Goal: Task Accomplishment & Management: Complete application form

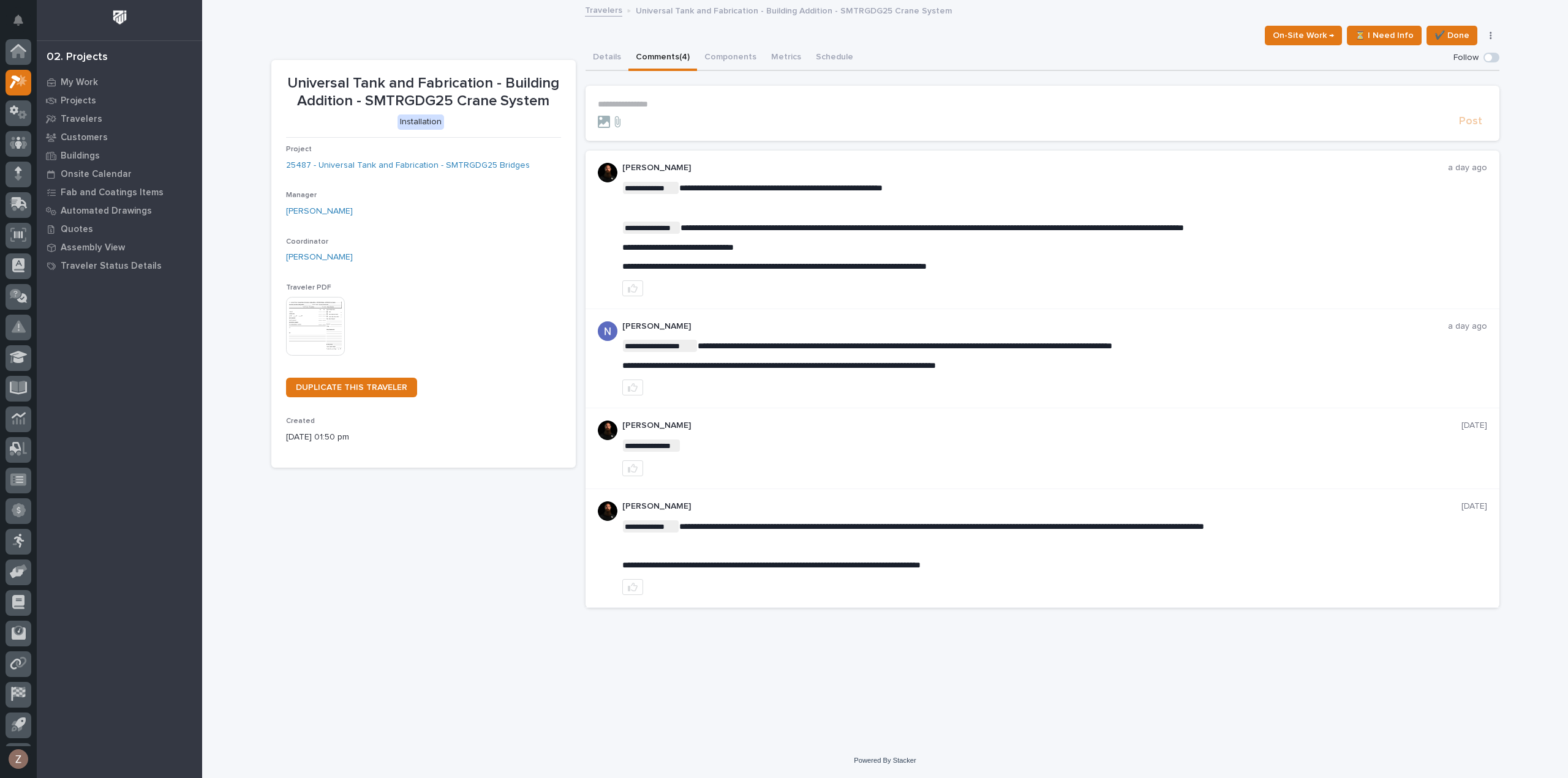
scroll to position [27, 0]
click at [17, 50] on icon at bounding box center [16, 56] width 11 height 13
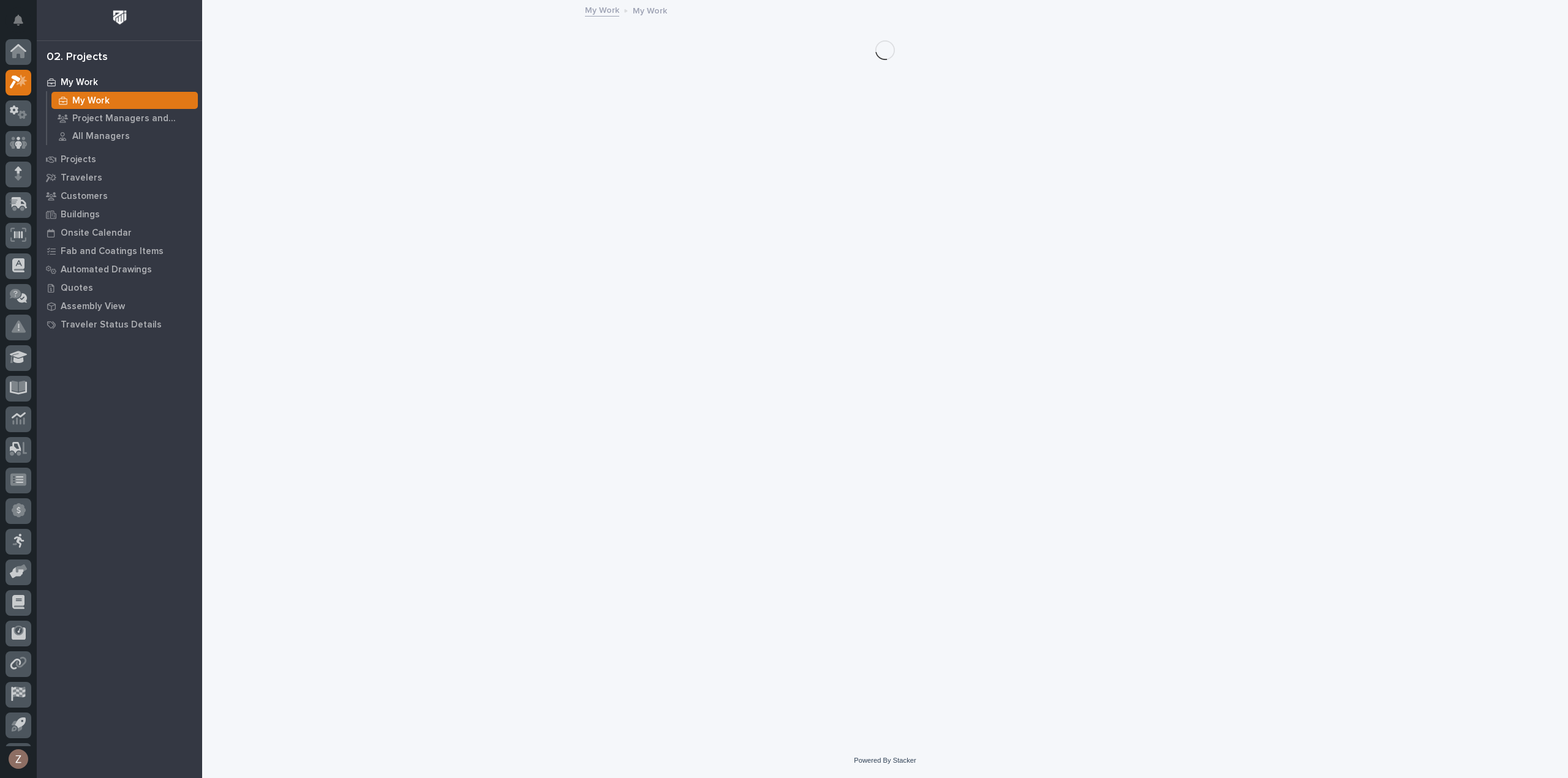
scroll to position [27, 0]
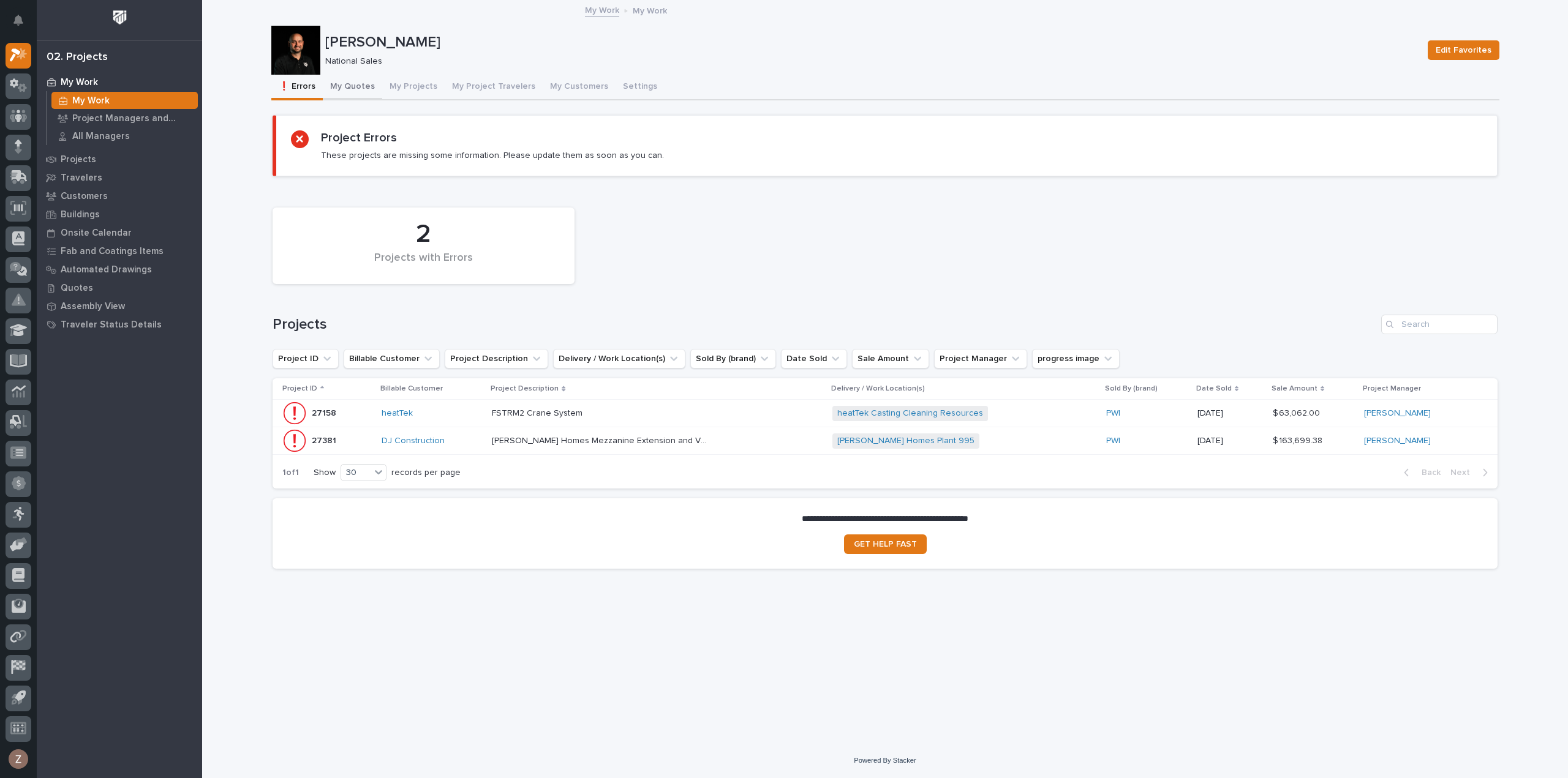
click at [362, 89] on button "My Quotes" at bounding box center [353, 88] width 60 height 26
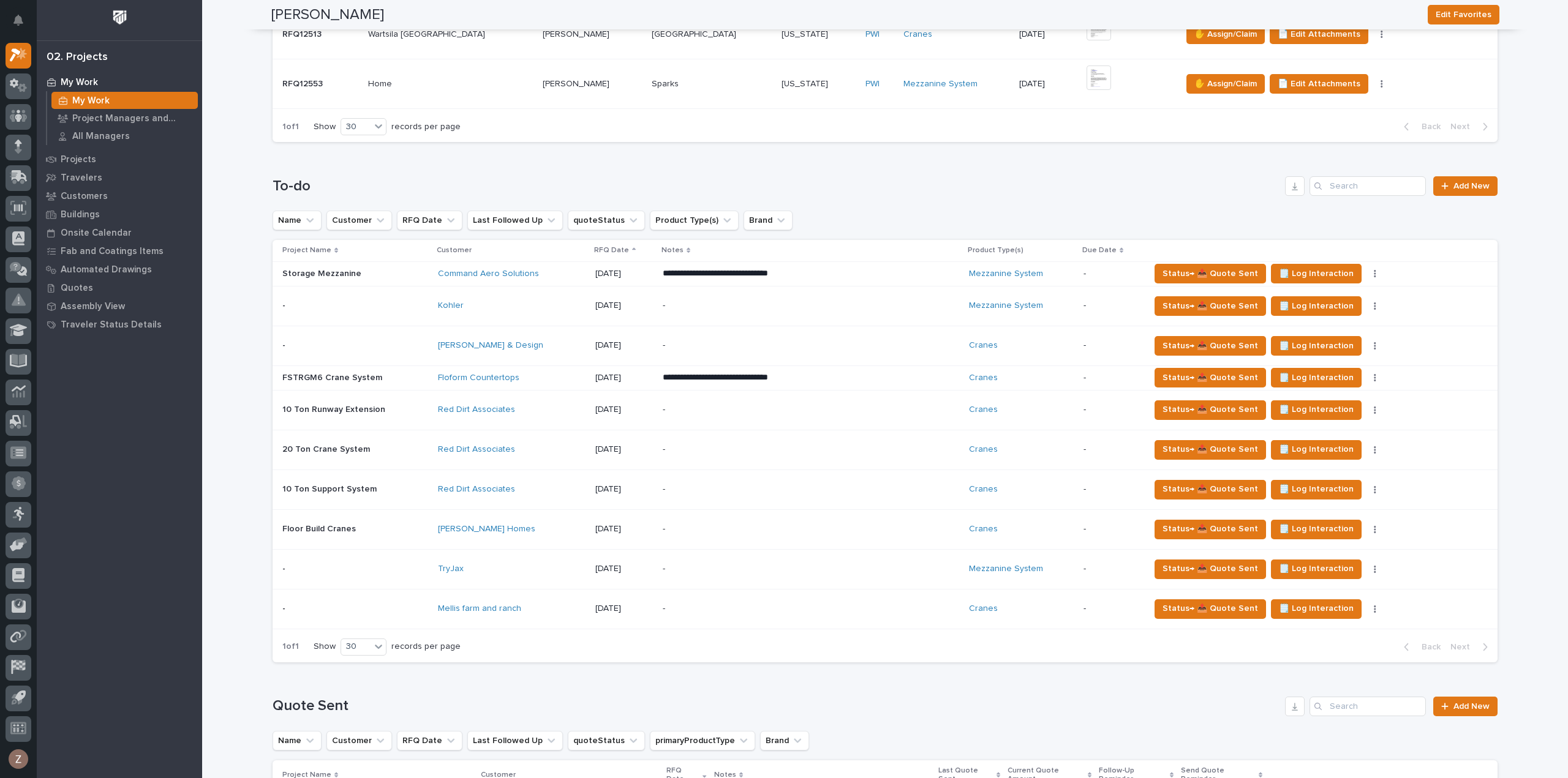
scroll to position [919, 0]
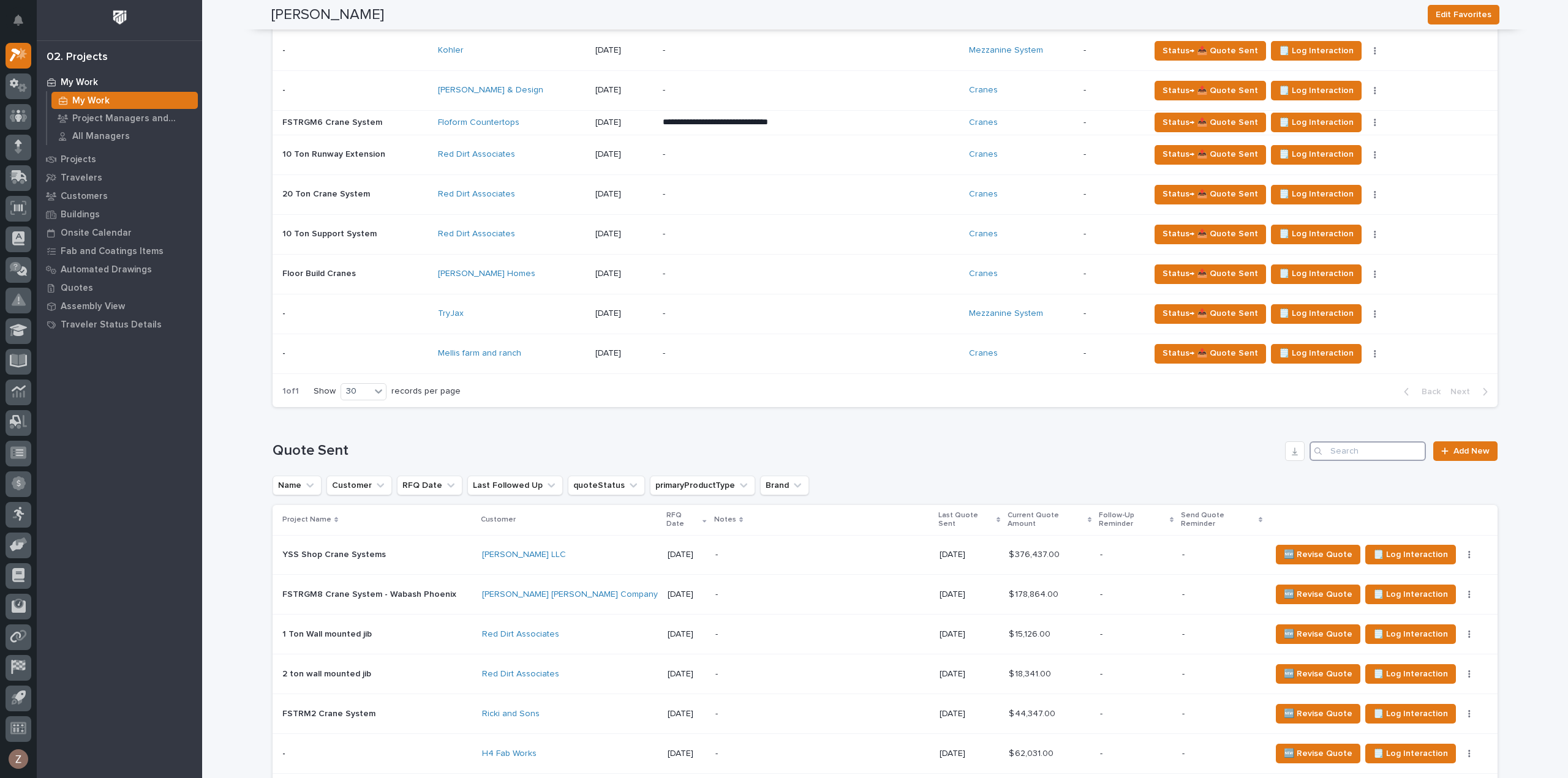
click at [1375, 441] on input "Search" at bounding box center [1367, 451] width 117 height 20
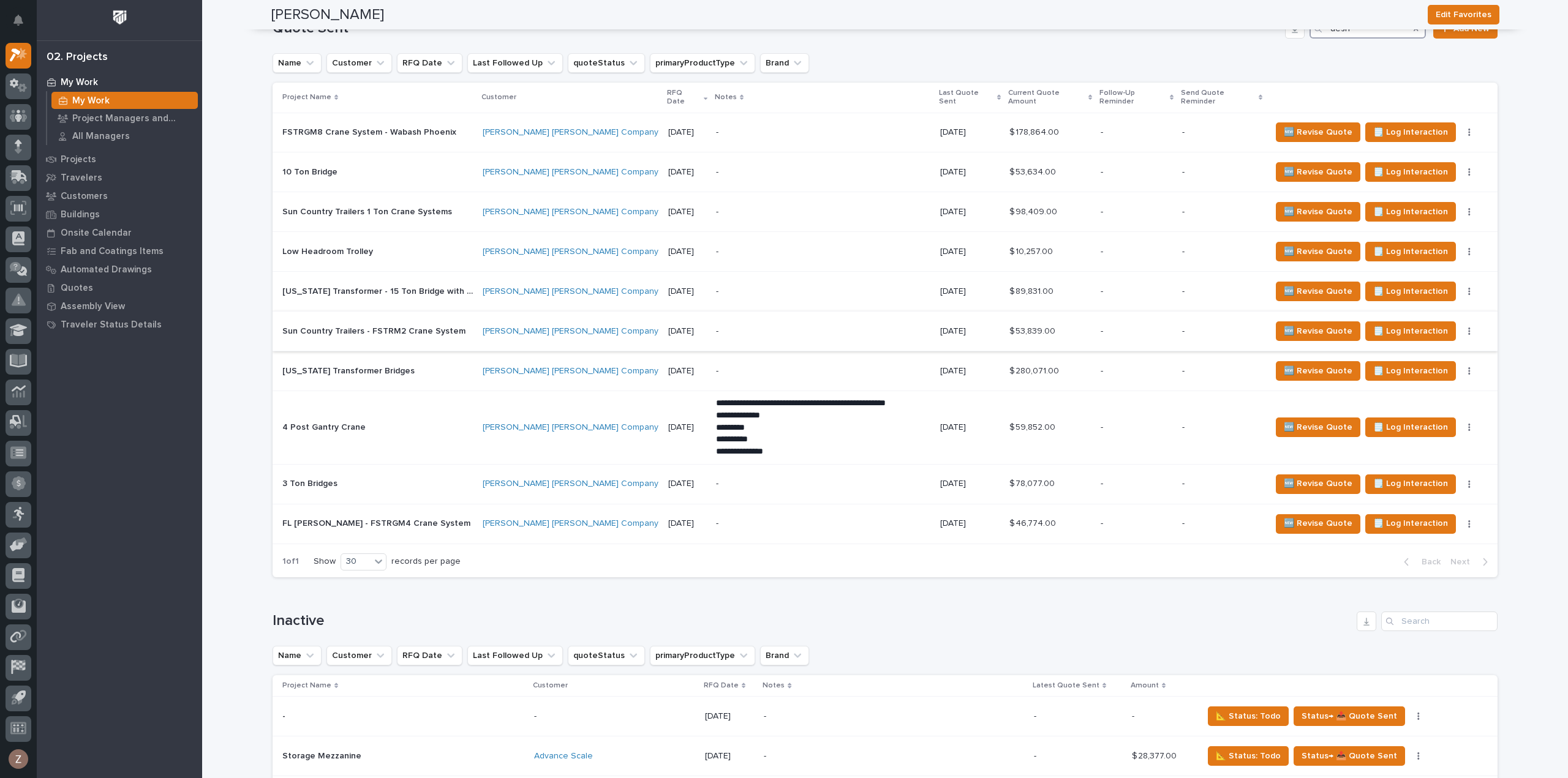
scroll to position [1347, 0]
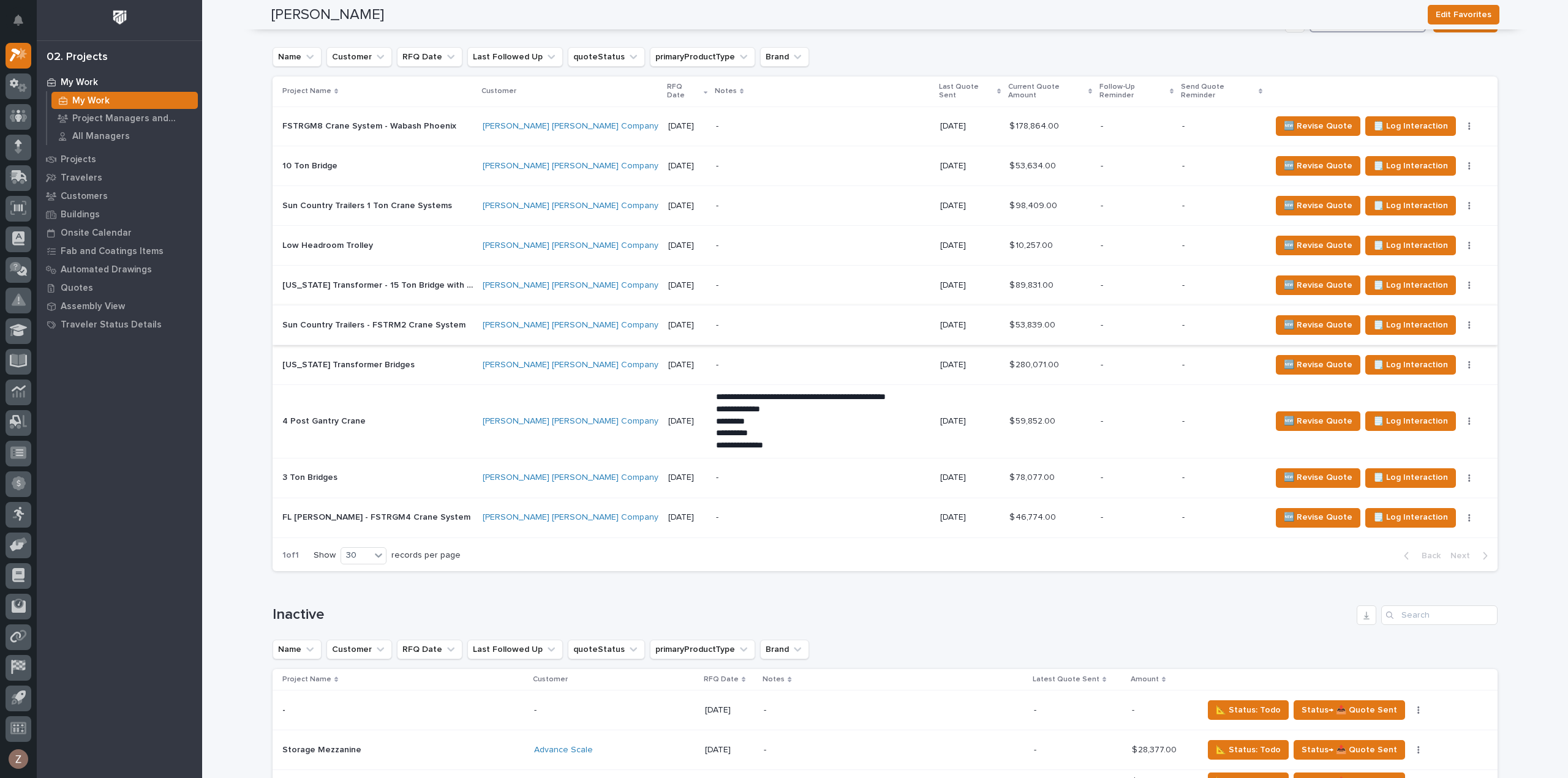
type input "desh"
click at [806, 320] on p "-" at bounding box center [823, 325] width 215 height 10
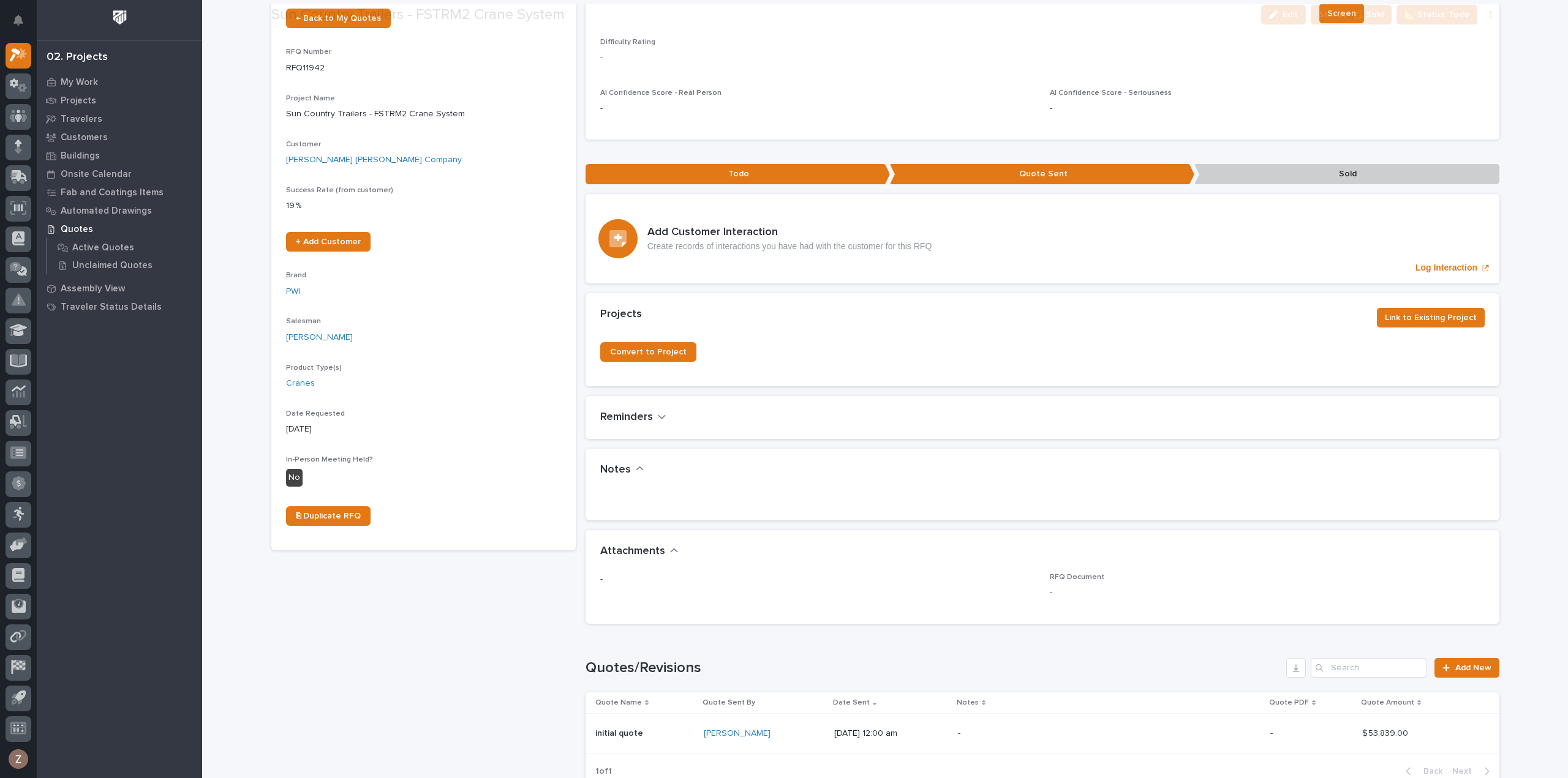
scroll to position [245, 0]
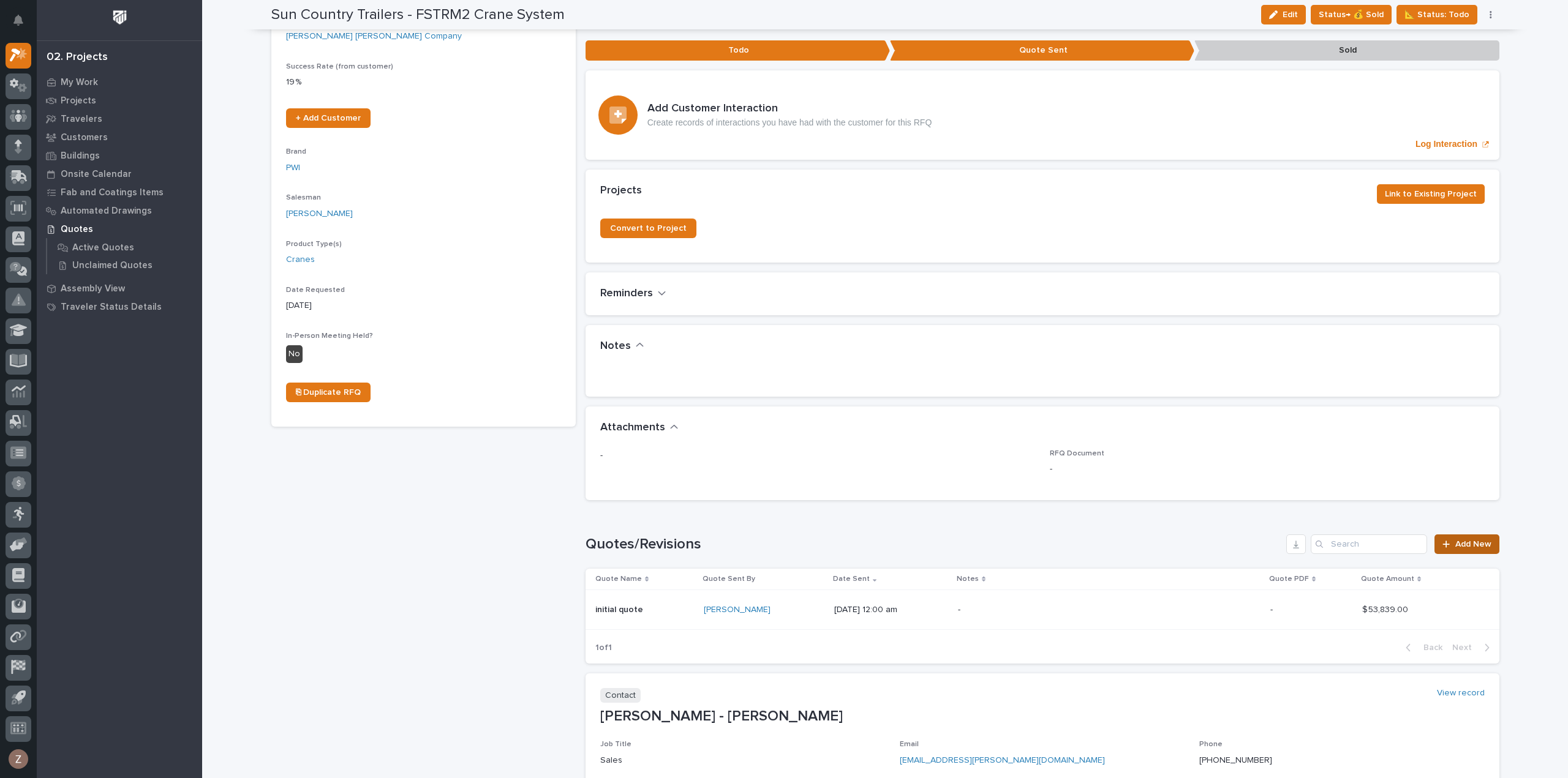
click at [1475, 540] on span "Add New" at bounding box center [1473, 544] width 36 height 8
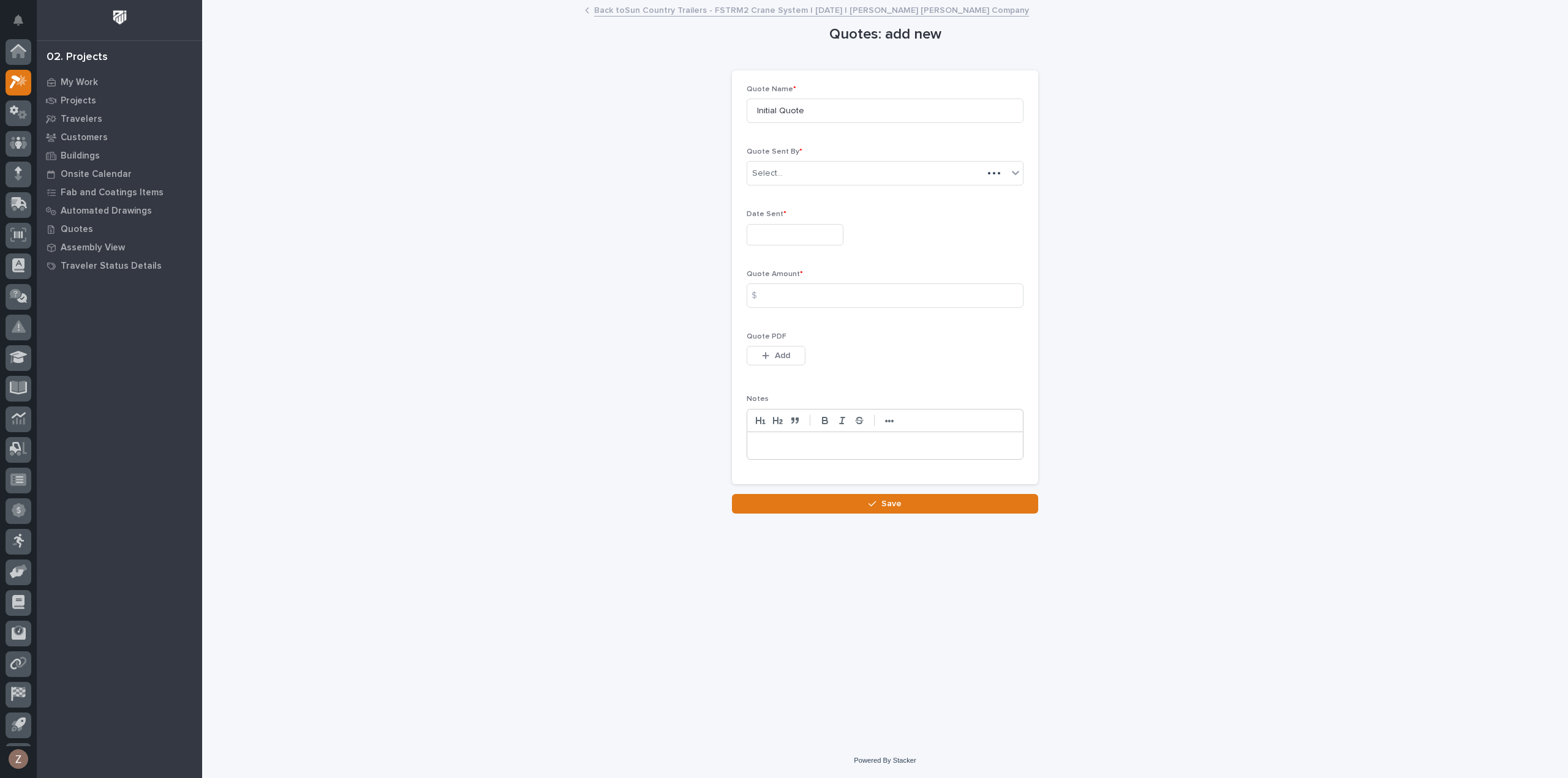
scroll to position [27, 0]
drag, startPoint x: 828, startPoint y: 106, endPoint x: 607, endPoint y: 117, distance: 221.3
click at [609, 117] on div "Quotes: add new Loading... Saving… Loading... Saving… Loading... Saving… Quote …" at bounding box center [885, 257] width 1228 height 512
type input "R6"
click at [768, 224] on input "text" at bounding box center [795, 234] width 97 height 21
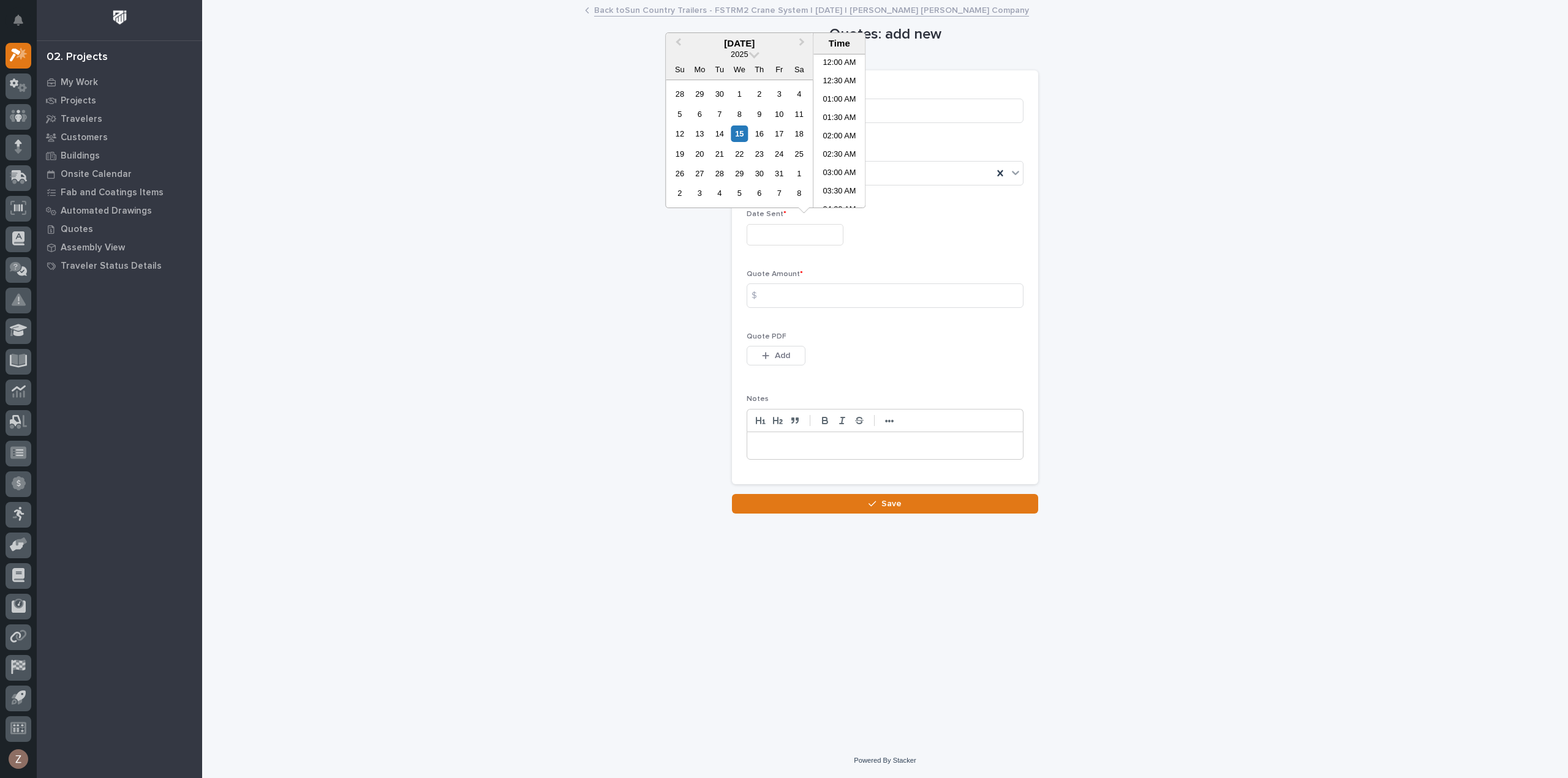
scroll to position [282, 0]
click at [760, 115] on div "9" at bounding box center [759, 115] width 17 height 17
type input "**********"
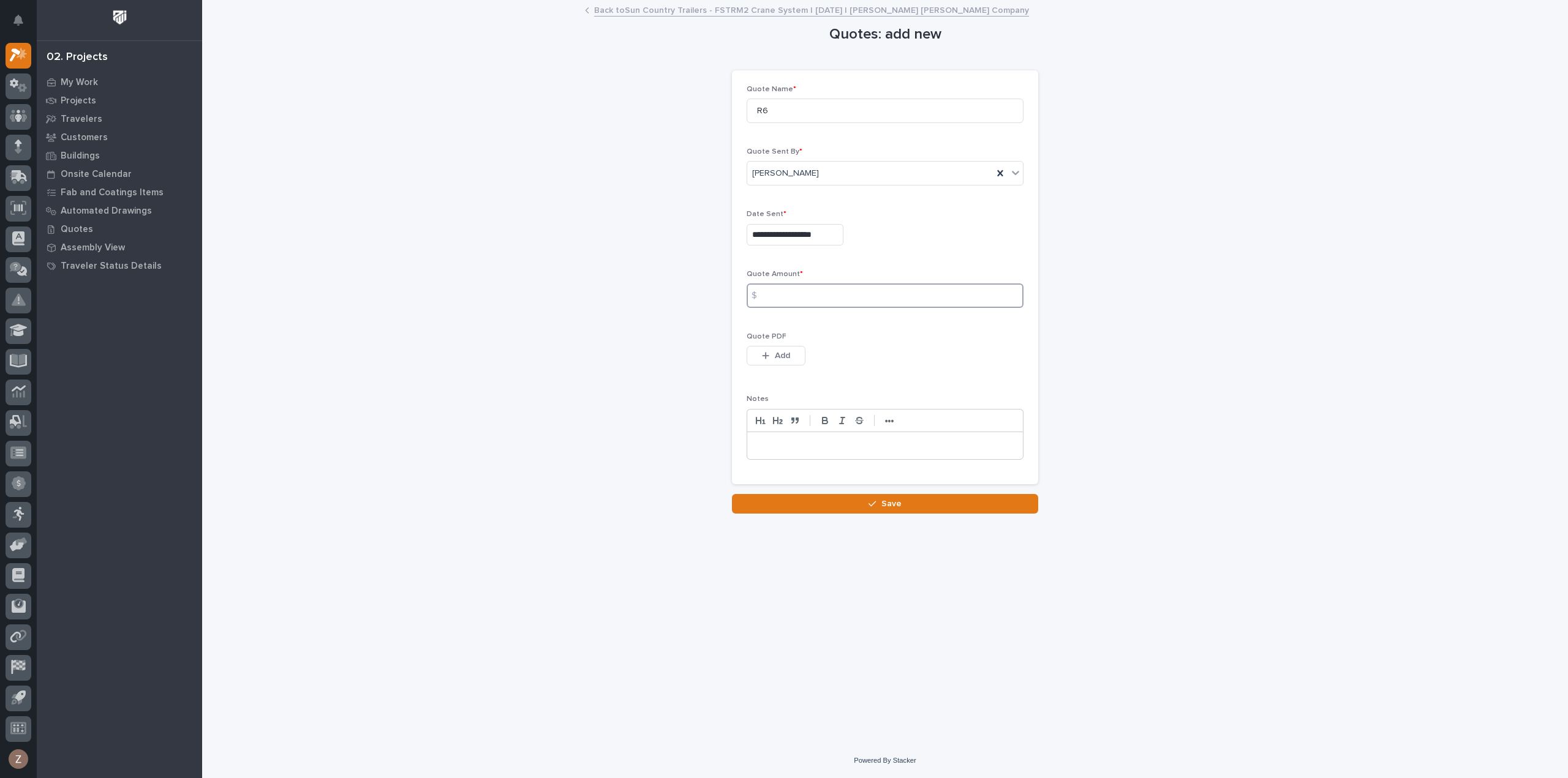
click at [825, 299] on input at bounding box center [884, 296] width 277 height 24
type input "100393"
click at [944, 330] on div "**********" at bounding box center [884, 277] width 277 height 384
click at [841, 500] on button "Save" at bounding box center [884, 504] width 306 height 20
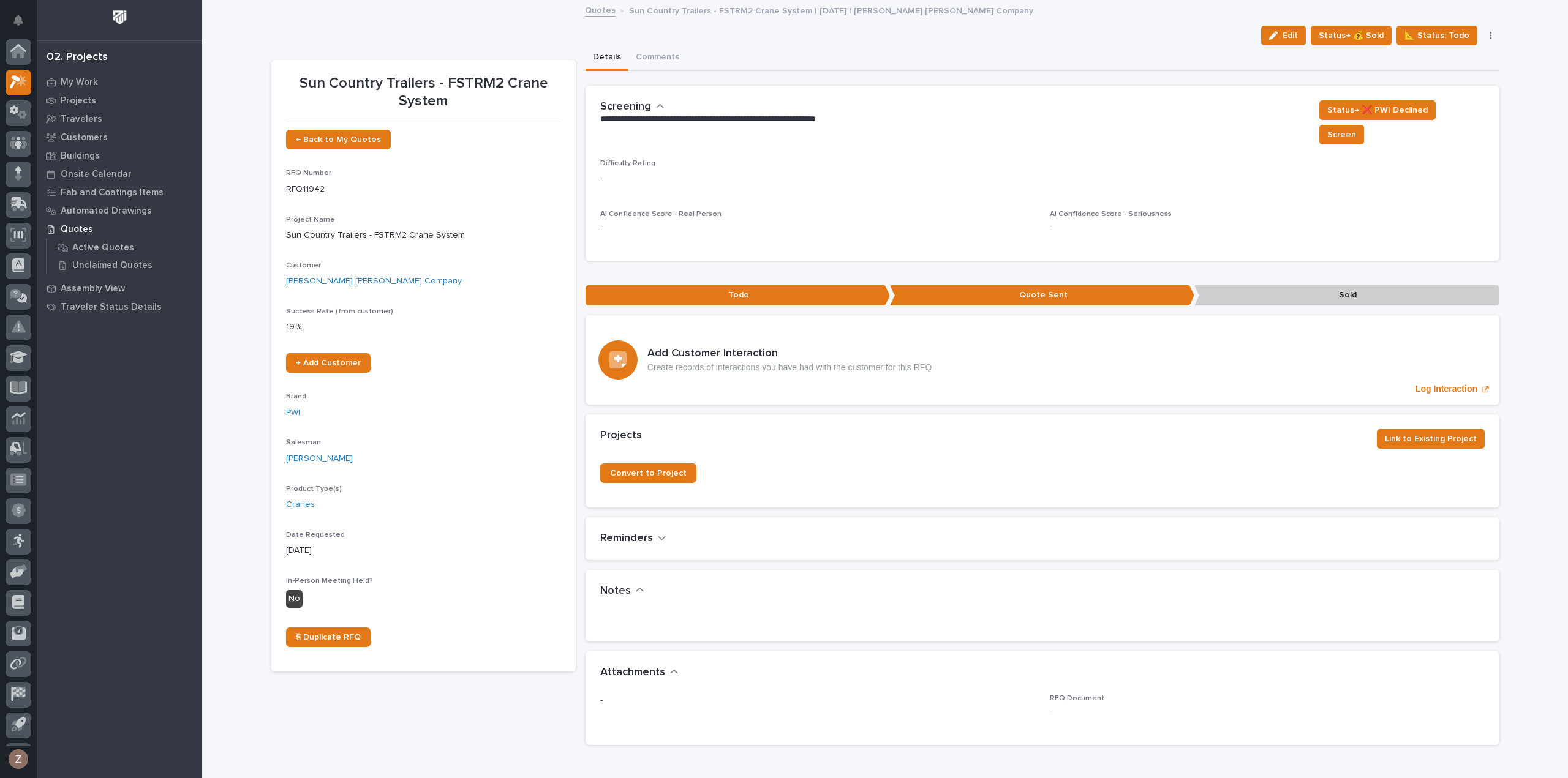
scroll to position [27, 0]
